Goal: Contribute content: Add original content to the website for others to see

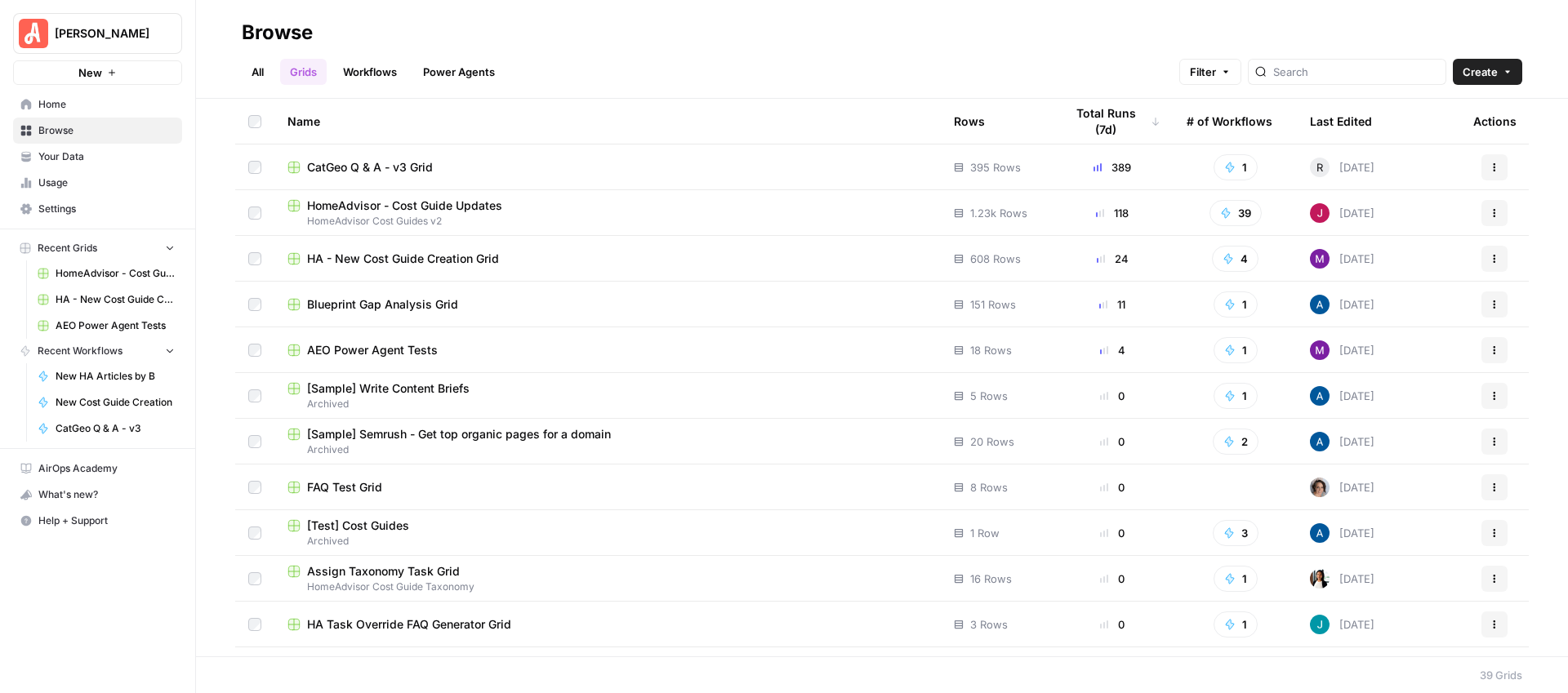
click at [449, 211] on span "HomeAdvisor - Cost Guide Updates" at bounding box center [404, 206] width 195 height 17
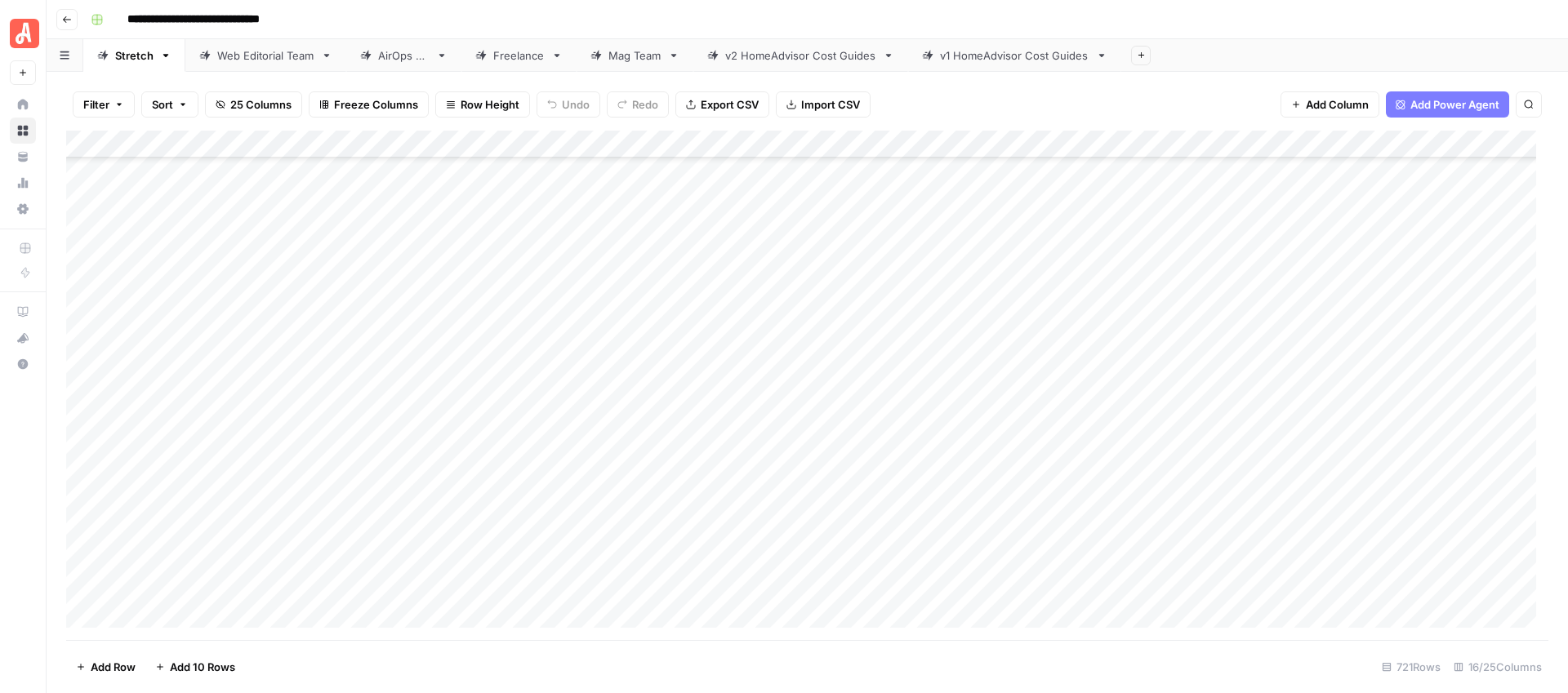
scroll to position [19563, 0]
click at [239, 66] on link "Web Editorial Team" at bounding box center [265, 55] width 160 height 32
click at [130, 57] on div "Stretch" at bounding box center [134, 56] width 38 height 17
click at [229, 57] on div "Web Editorial Team" at bounding box center [265, 56] width 97 height 17
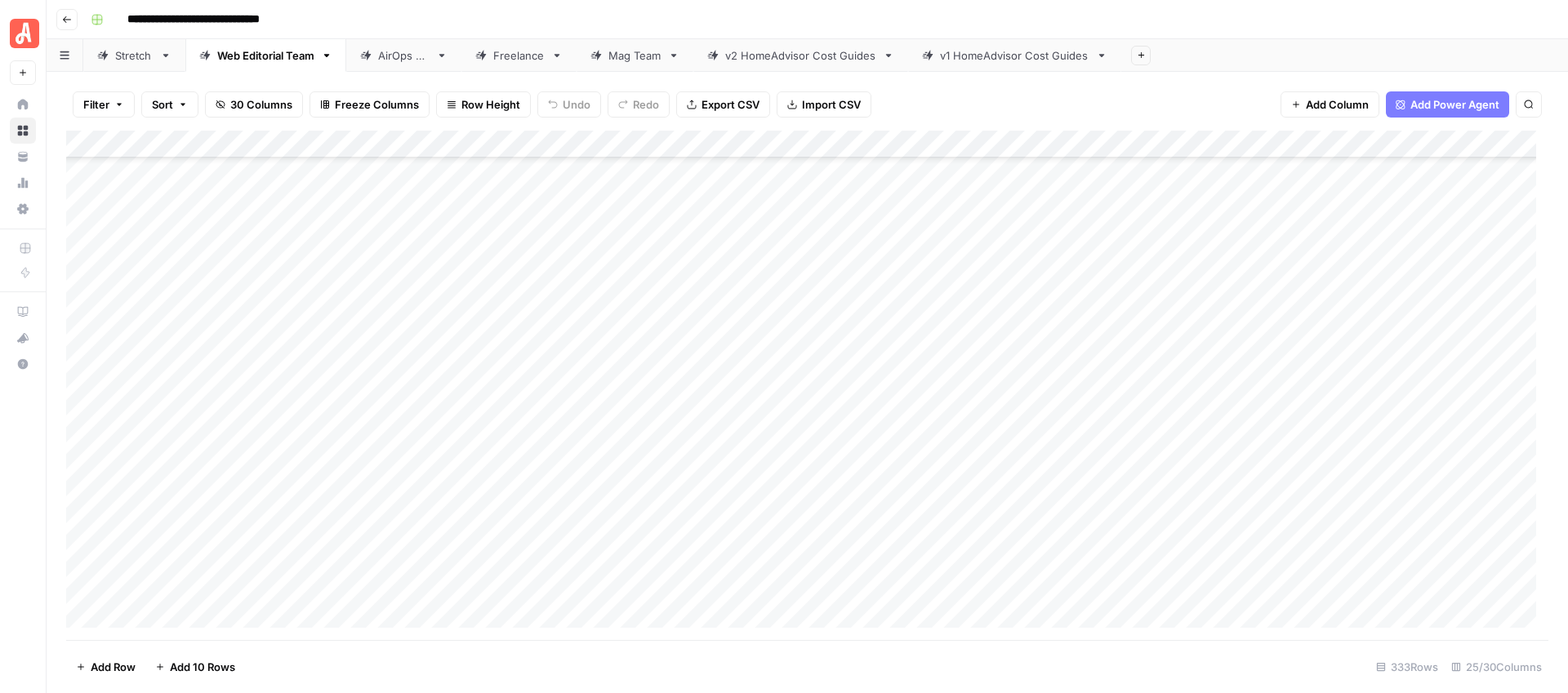
scroll to position [6786, 0]
click at [461, 640] on footer "Add Row Add 10 Rows 333 Rows 25/30 Columns" at bounding box center [807, 666] width 1482 height 53
drag, startPoint x: 461, startPoint y: 640, endPoint x: 446, endPoint y: 639, distance: 15.0
click at [452, 639] on div "Filter Sort 30 Columns Freeze Columns Row Height Undo Redo Export CSV Import CS…" at bounding box center [807, 381] width 1521 height 621
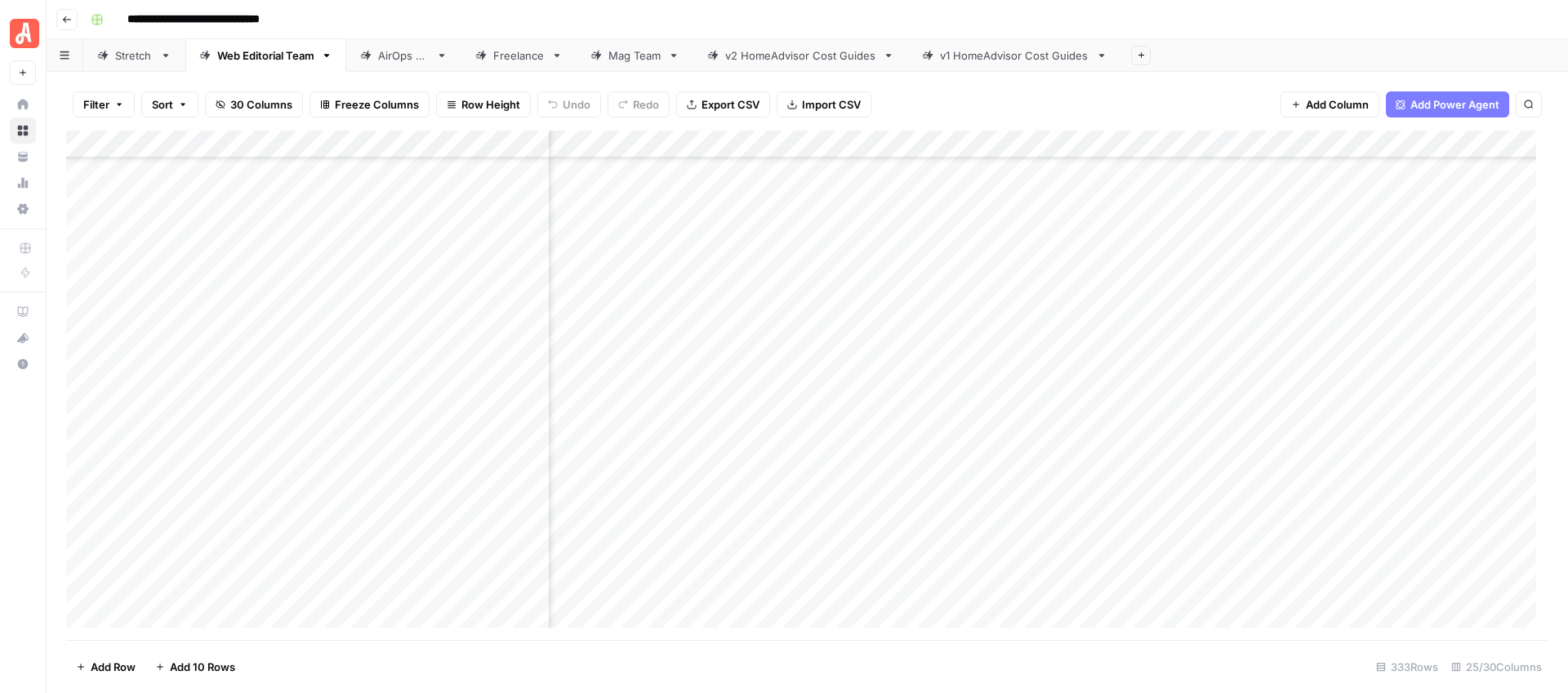
click at [441, 639] on div "Add Column" at bounding box center [807, 385] width 1482 height 509
click at [635, 513] on div "Add Column" at bounding box center [807, 385] width 1482 height 509
click at [921, 513] on div "Add Column" at bounding box center [807, 385] width 1482 height 509
click at [1092, 517] on div "Add Column" at bounding box center [807, 385] width 1482 height 509
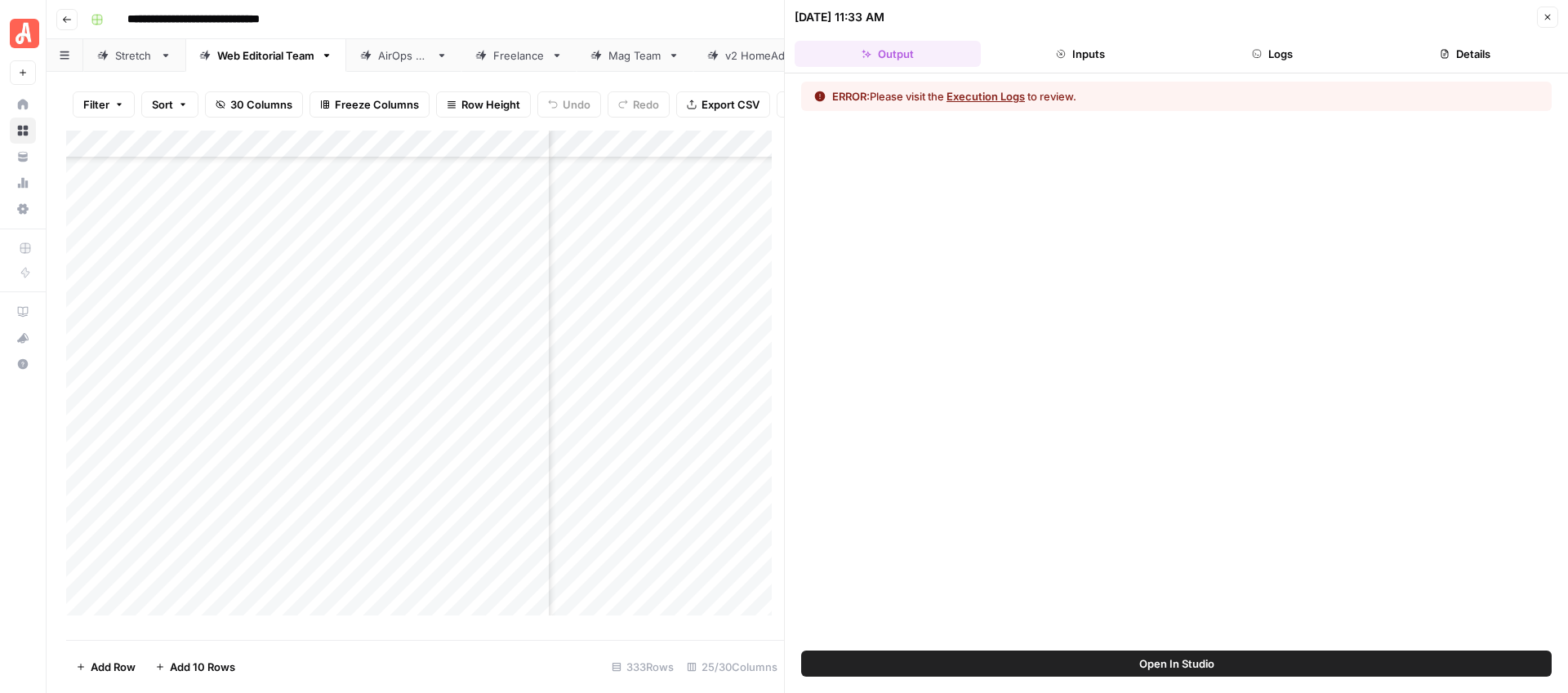
click at [999, 98] on button "Execution Logs" at bounding box center [985, 96] width 78 height 17
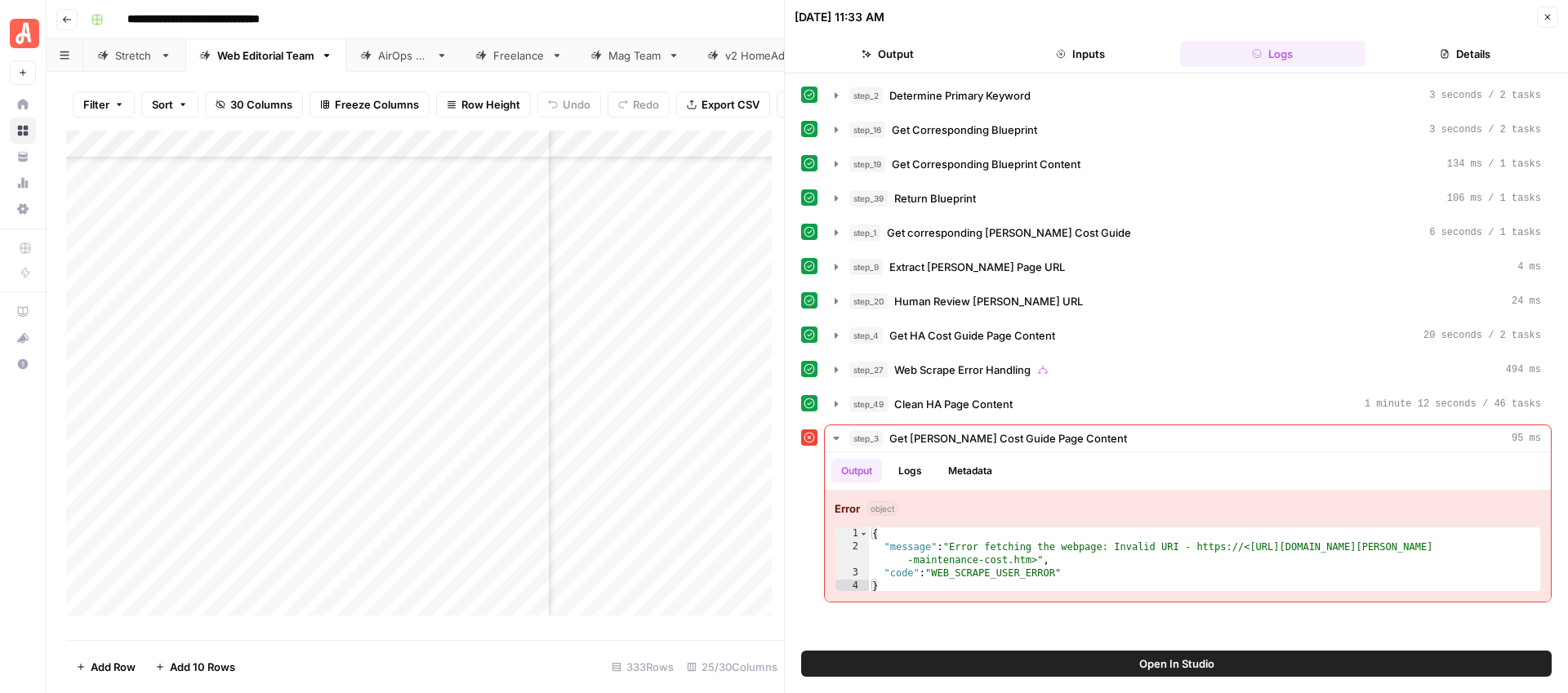
click at [1546, 14] on icon "button" at bounding box center [1547, 17] width 10 height 10
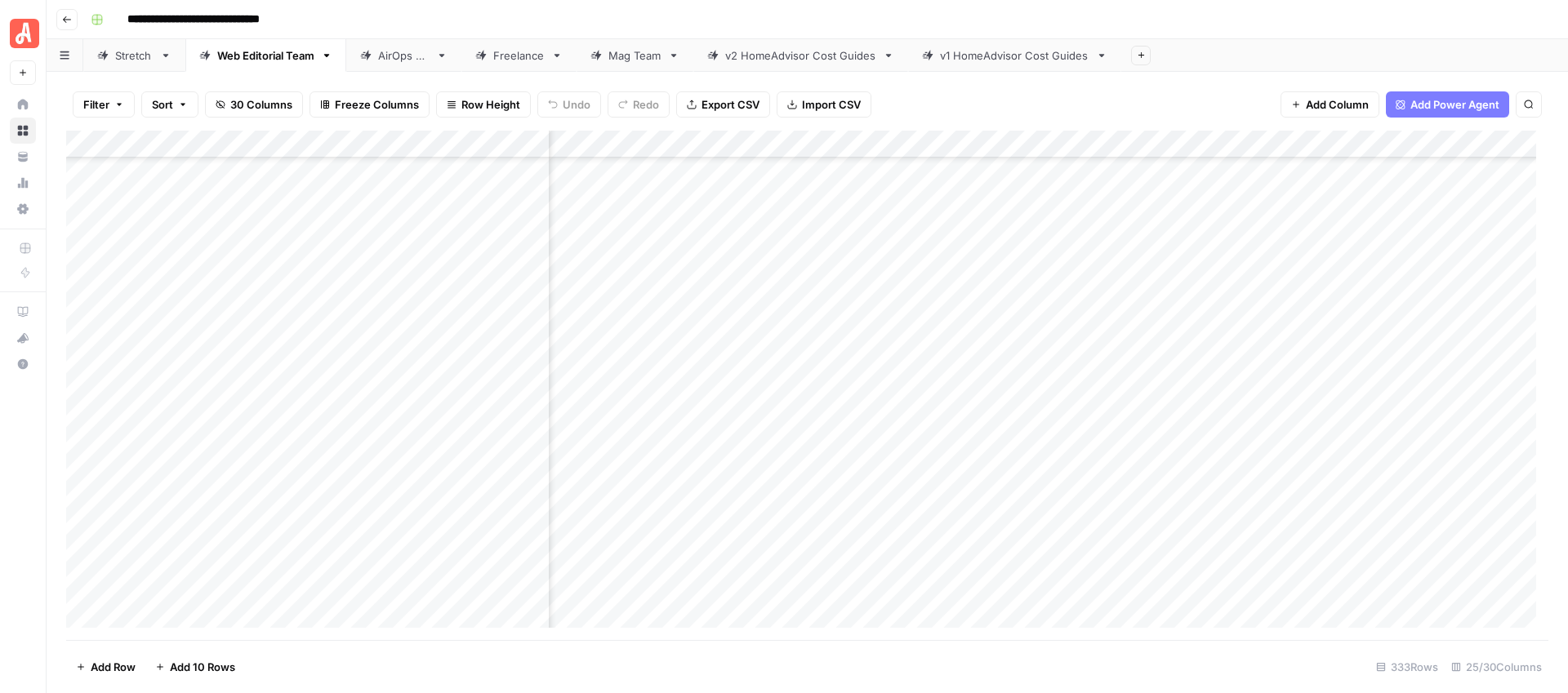
scroll to position [6786, 3676]
click at [1440, 517] on div "Add Column" at bounding box center [807, 385] width 1482 height 509
click at [1230, 643] on div "Filter Sort 30 Columns Freeze Columns Row Height Undo Redo Export CSV Import CS…" at bounding box center [807, 381] width 1521 height 621
drag, startPoint x: 1112, startPoint y: 656, endPoint x: 884, endPoint y: 681, distance: 229.4
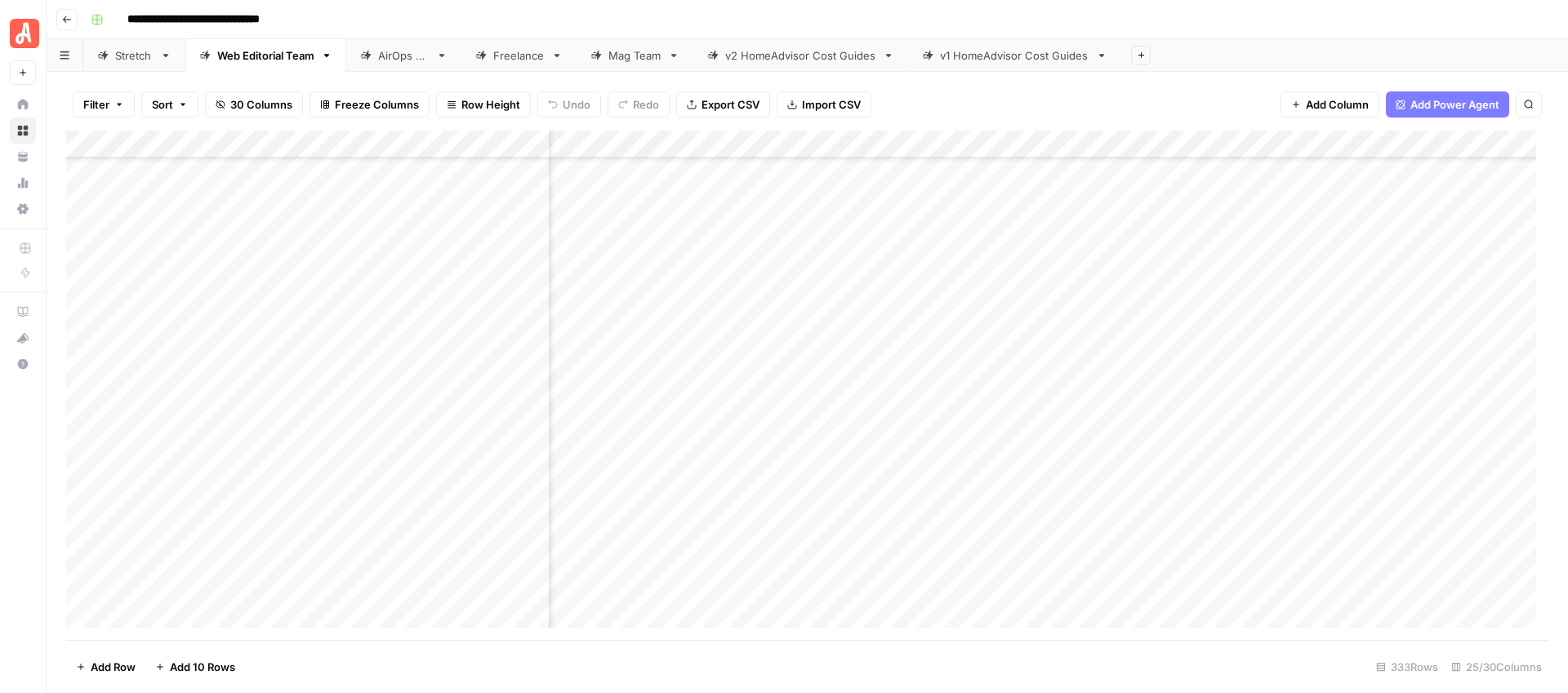
click at [887, 681] on footer "Add Row Add 10 Rows 333 Rows 25/30 Columns" at bounding box center [807, 666] width 1482 height 53
click at [880, 682] on footer "Add Row Add 10 Rows 333 Rows 25/30 Columns" at bounding box center [807, 666] width 1482 height 53
click at [1197, 71] on div "**********" at bounding box center [807, 346] width 1521 height 693
click at [856, 514] on div "Add Column" at bounding box center [807, 385] width 1482 height 509
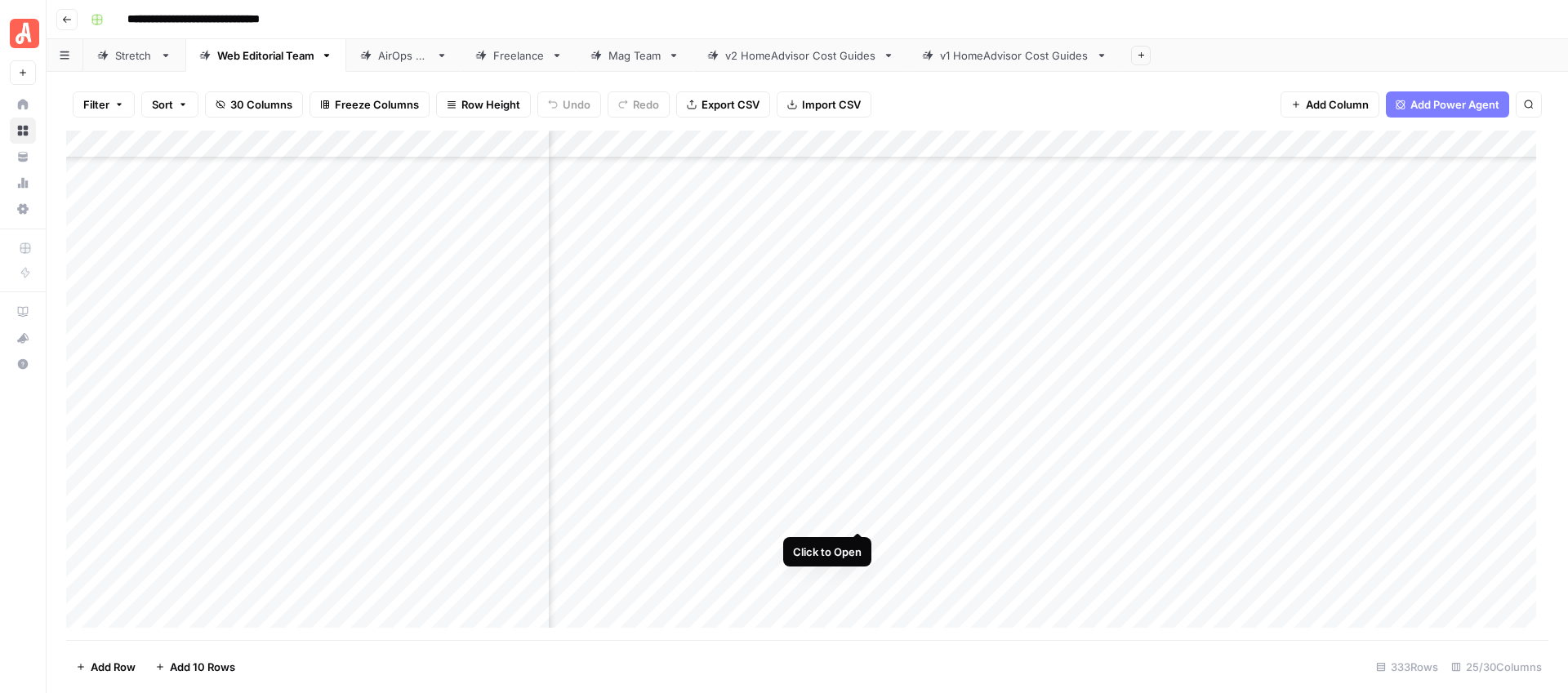
click at [851, 517] on div "Add Column" at bounding box center [807, 385] width 1482 height 509
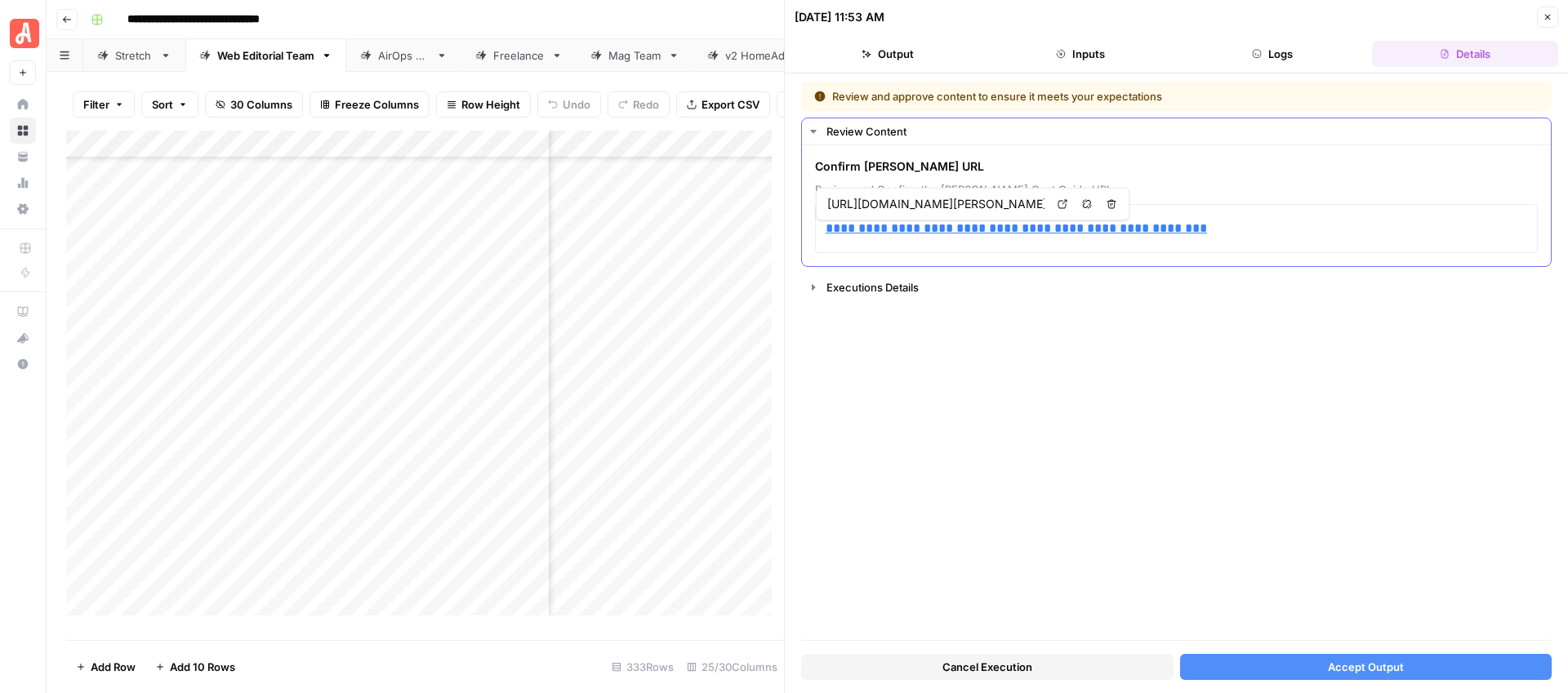
click at [1056, 206] on link "Open in a new tab" at bounding box center [1063, 204] width 22 height 22
click at [1201, 230] on p "**********" at bounding box center [1176, 229] width 702 height 22
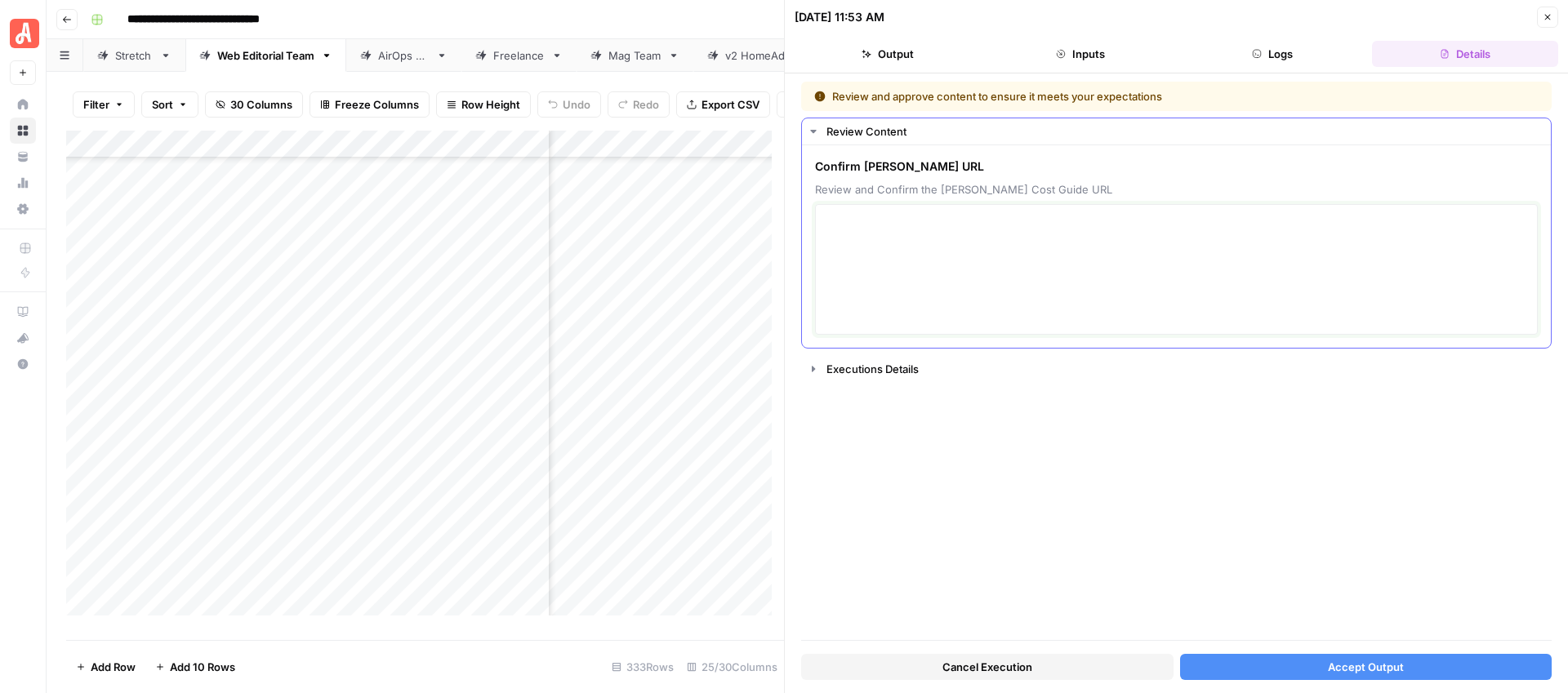
click at [1043, 248] on textarea at bounding box center [1176, 268] width 702 height 116
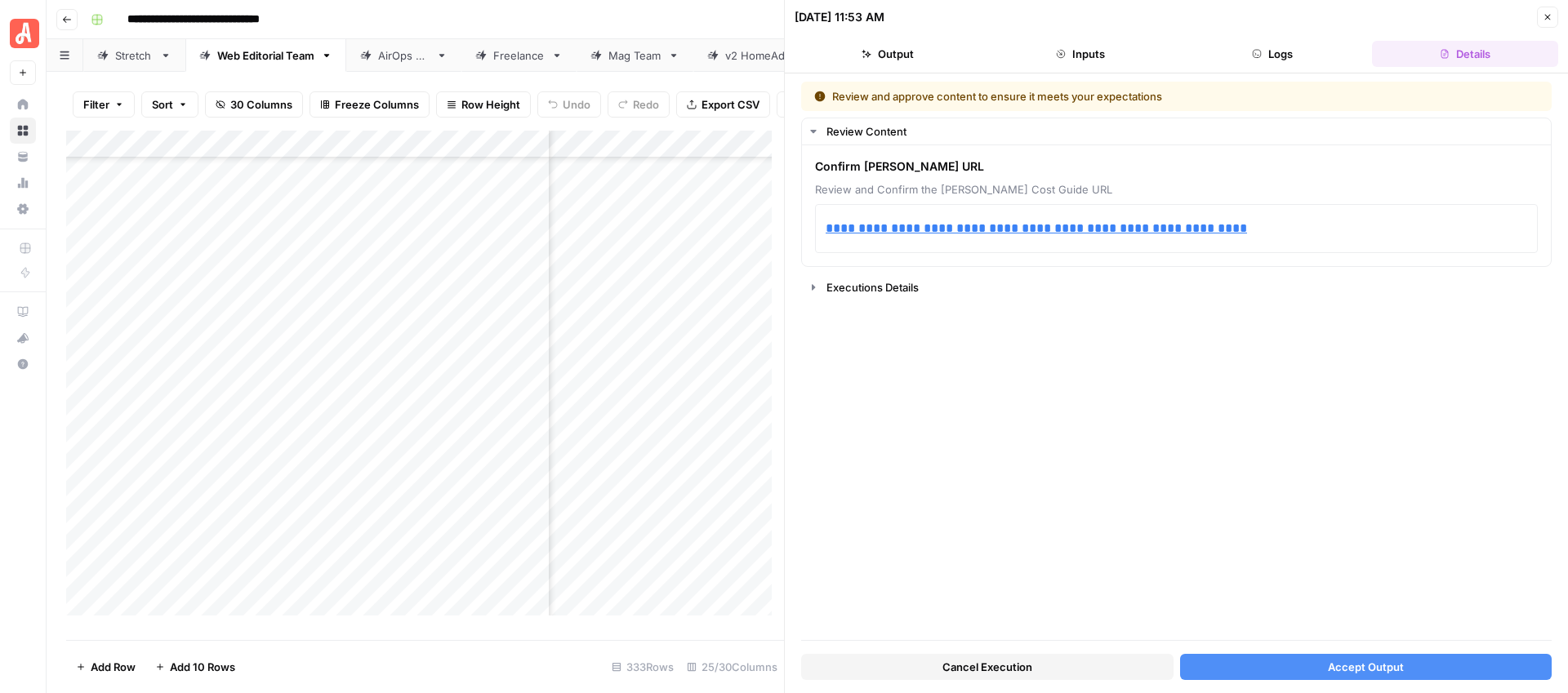
click at [1314, 664] on button "Accept Output" at bounding box center [1366, 666] width 372 height 26
